Goal: Information Seeking & Learning: Stay updated

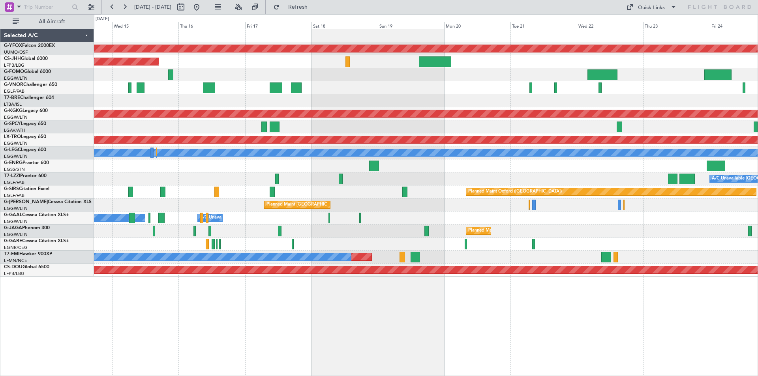
click at [380, 209] on div "Planned Maint [GEOGRAPHIC_DATA] ([GEOGRAPHIC_DATA]) Unplanned Maint [GEOGRAPHIC…" at bounding box center [426, 205] width 664 height 13
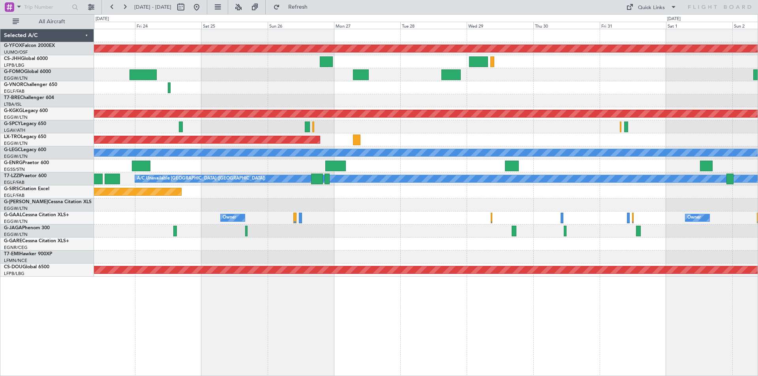
click at [26, 168] on div "AOG Maint Ostafyevo Planned Maint [GEOGRAPHIC_DATA] ([PERSON_NAME] Intl) Planne…" at bounding box center [379, 195] width 758 height 362
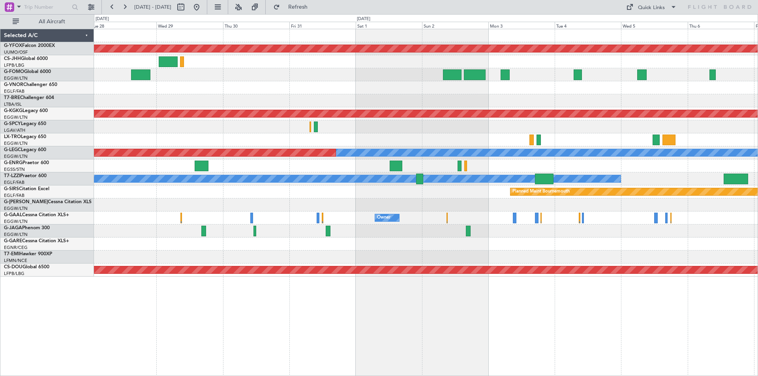
click at [758, 176] on html "[DATE] - [DATE] Refresh Quick Links All Aircraft AOG Maint Ostafyevo Planned Ma…" at bounding box center [379, 188] width 758 height 376
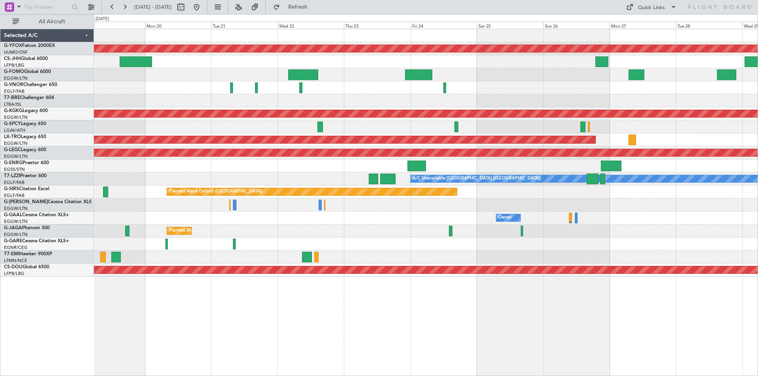
click at [758, 197] on html "[DATE] - [DATE] Refresh Quick Links All Aircraft AOG Maint Ostafyevo Planned Ma…" at bounding box center [379, 188] width 758 height 376
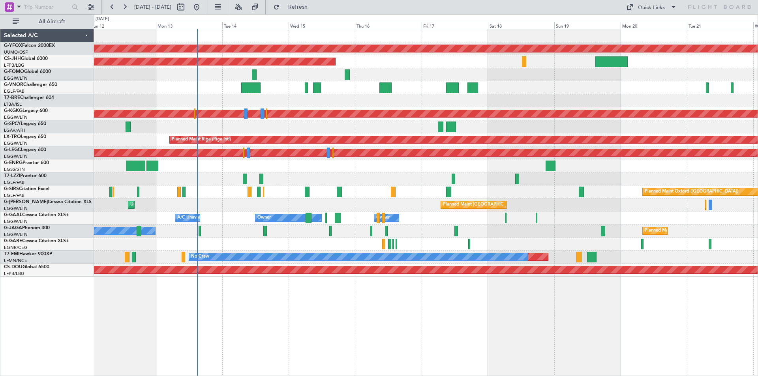
click at [564, 163] on div "AOG Maint Ostafyevo Planned Maint [GEOGRAPHIC_DATA] ([GEOGRAPHIC_DATA]) Planned…" at bounding box center [426, 153] width 664 height 248
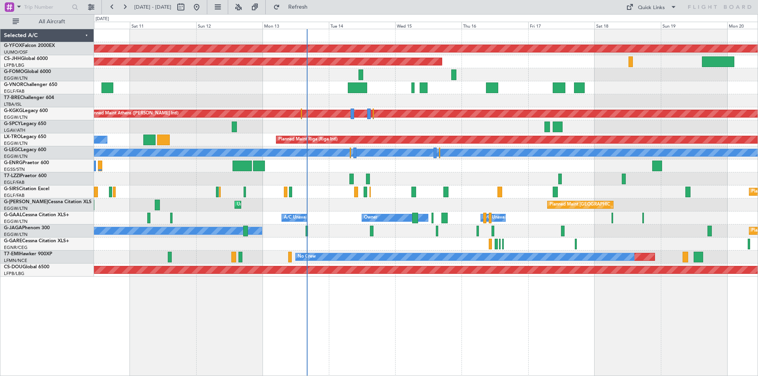
click at [358, 95] on div at bounding box center [426, 100] width 664 height 13
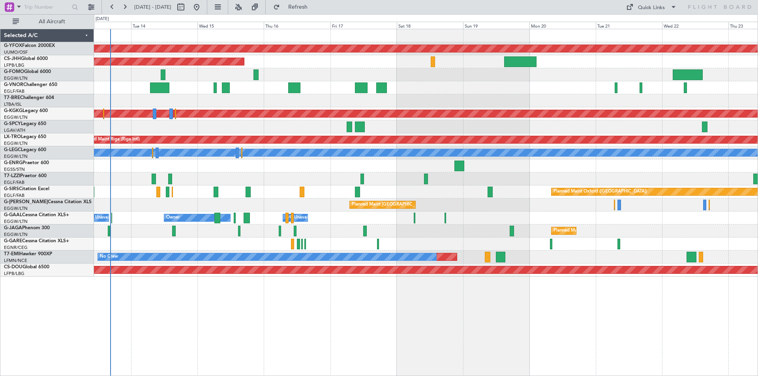
click at [463, 196] on div "Planned Maint Oxford ([GEOGRAPHIC_DATA])" at bounding box center [426, 192] width 664 height 13
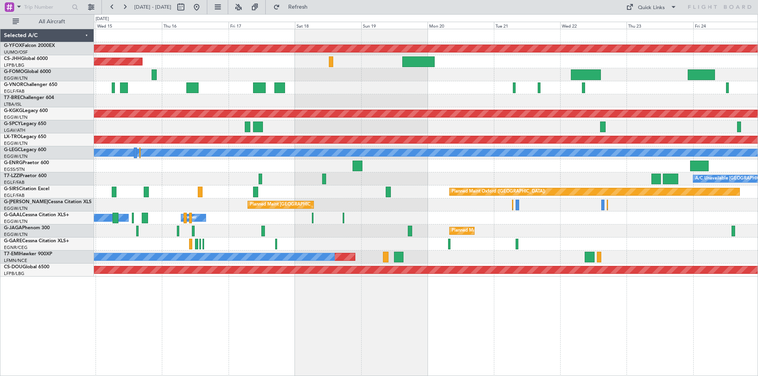
click at [428, 221] on div "A/C Unavailable Owner Owner A/C Unavailable Owner" at bounding box center [426, 218] width 664 height 13
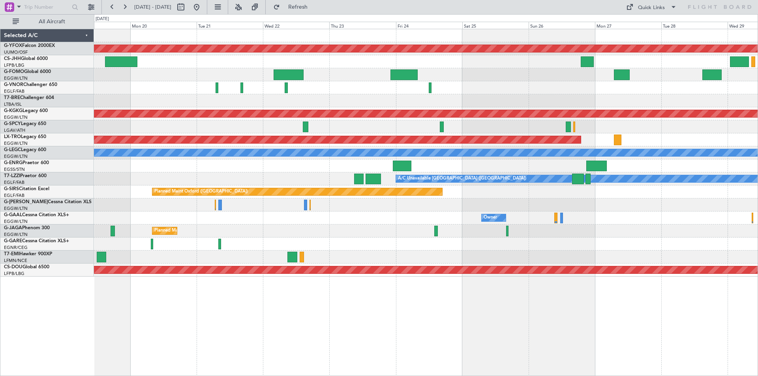
click at [247, 240] on div "AOG Maint Ostafyevo Planned Maint [GEOGRAPHIC_DATA] ([PERSON_NAME] Intl) Planne…" at bounding box center [426, 153] width 664 height 248
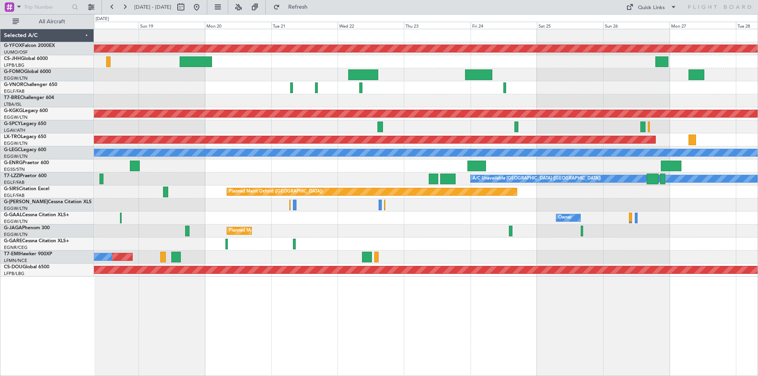
click at [523, 242] on div "AOG Maint Ostafyevo Planned Maint [GEOGRAPHIC_DATA] ([PERSON_NAME] Intl) Planne…" at bounding box center [426, 153] width 664 height 248
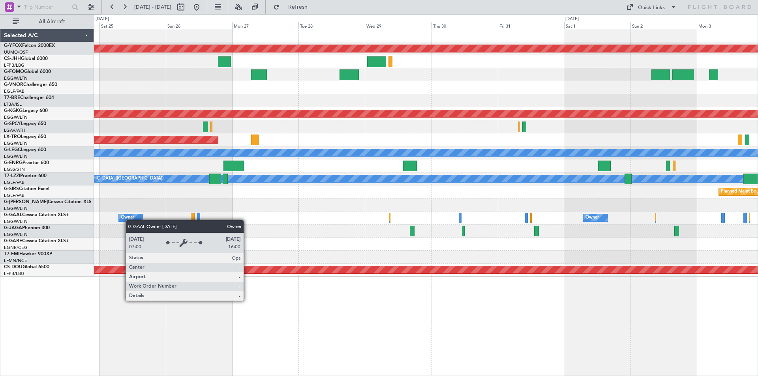
click at [112, 220] on div "AOG Maint Ostafyevo Planned Maint [GEOGRAPHIC_DATA] ([PERSON_NAME] Intl) Planne…" at bounding box center [426, 153] width 664 height 248
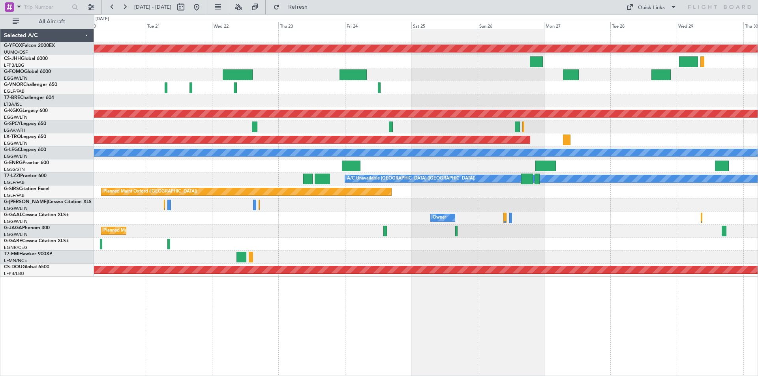
click at [602, 221] on div "Owner Owner" at bounding box center [426, 218] width 664 height 13
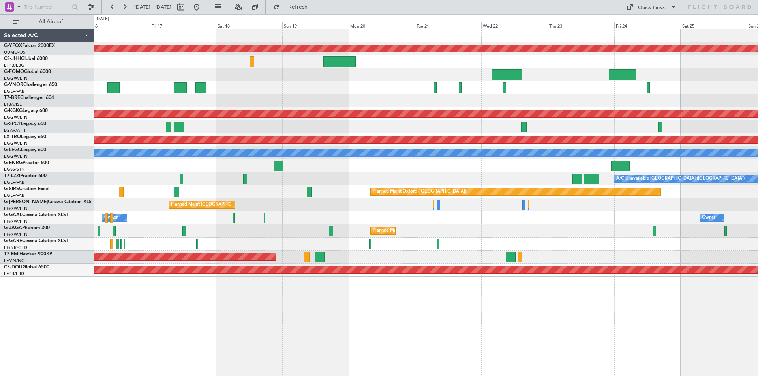
click at [418, 214] on div "Owner A/C Unavailable Owner Owner" at bounding box center [426, 218] width 664 height 13
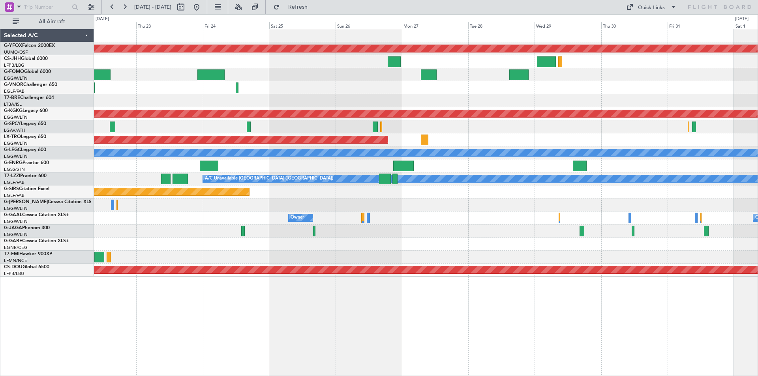
click at [219, 207] on div "AOG Maint Ostafyevo Planned Maint [GEOGRAPHIC_DATA] ([PERSON_NAME] Intl) Planne…" at bounding box center [426, 153] width 664 height 248
click at [203, 7] on button at bounding box center [196, 7] width 13 height 13
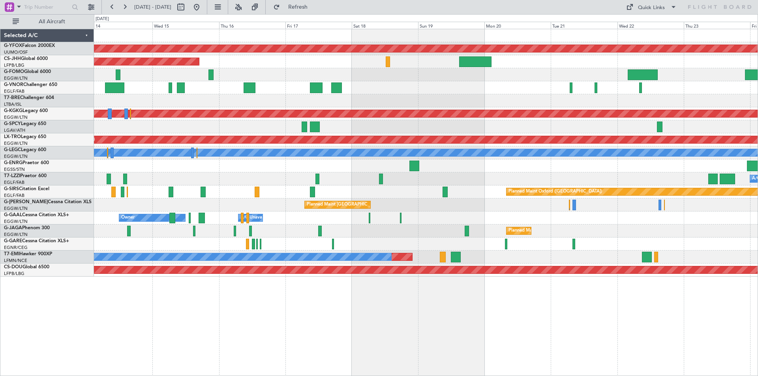
click at [233, 203] on div "Planned Maint [GEOGRAPHIC_DATA] ([GEOGRAPHIC_DATA]) Unplanned Maint [GEOGRAPHIC…" at bounding box center [426, 205] width 664 height 13
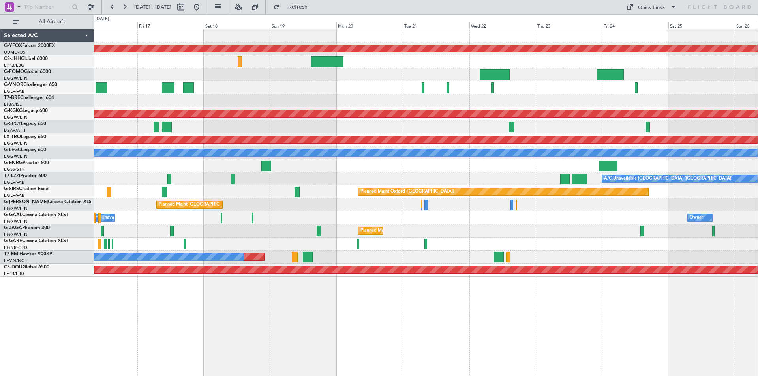
click at [269, 200] on div "AOG Maint Ostafyevo Planned Maint [GEOGRAPHIC_DATA] ([GEOGRAPHIC_DATA]) Planned…" at bounding box center [426, 153] width 664 height 248
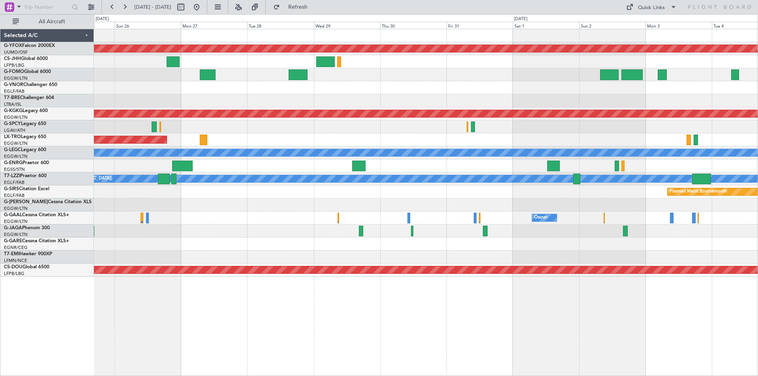
click at [0, 202] on html "[DATE] - [DATE] Refresh Quick Links All Aircraft AOG Maint Ostafyevo Planned Ma…" at bounding box center [379, 188] width 758 height 376
